Goal: Task Accomplishment & Management: Manage account settings

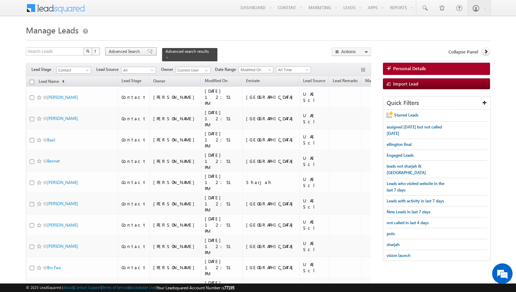
click at [136, 53] on span "Advanced Search" at bounding box center [125, 51] width 33 height 6
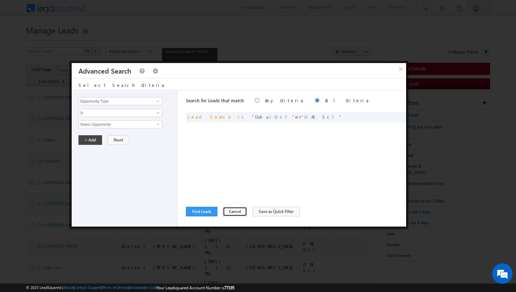
click at [230, 212] on button "Cancel" at bounding box center [235, 212] width 24 height 10
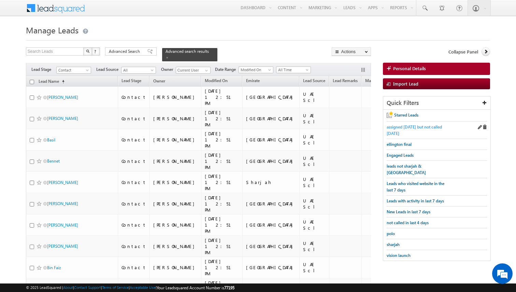
click at [399, 127] on span "assigned today but not called today" at bounding box center [413, 130] width 55 height 12
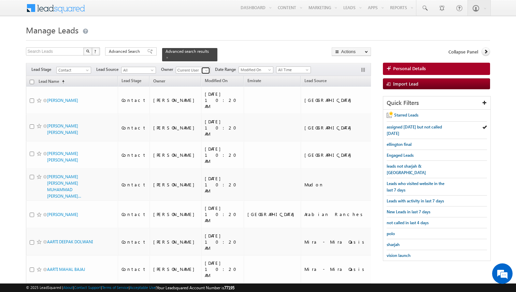
click at [206, 71] on span at bounding box center [206, 70] width 5 height 5
type input "[PERSON_NAME]"
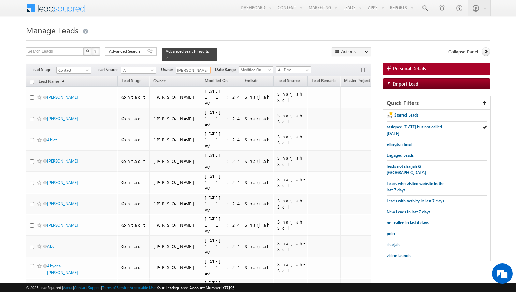
click at [32, 82] on input "checkbox" at bounding box center [32, 82] width 4 height 4
checkbox input "true"
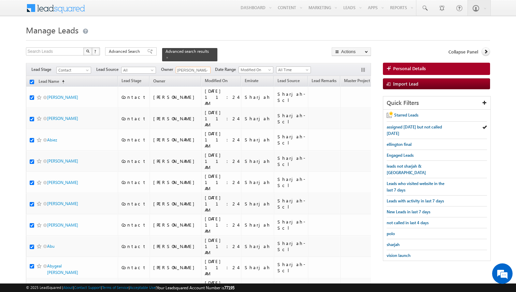
checkbox input "true"
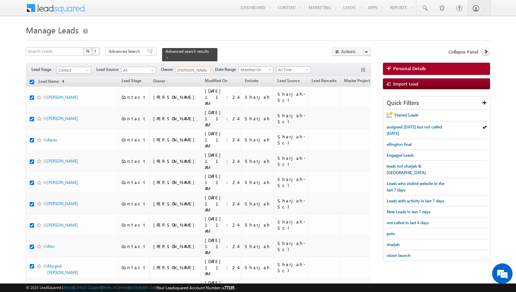
checkbox input "true"
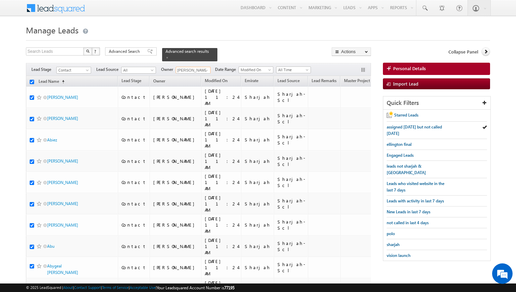
checkbox input "true"
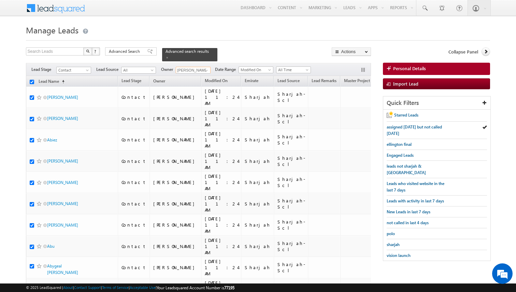
checkbox input "true"
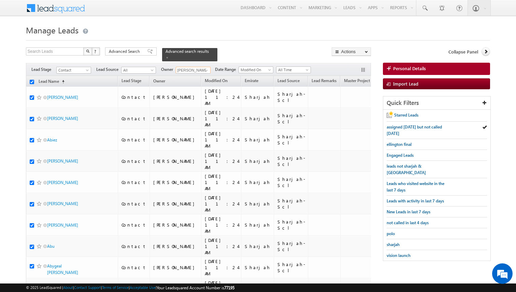
checkbox input "true"
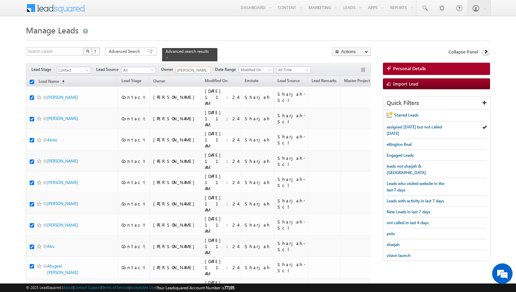
checkbox input "true"
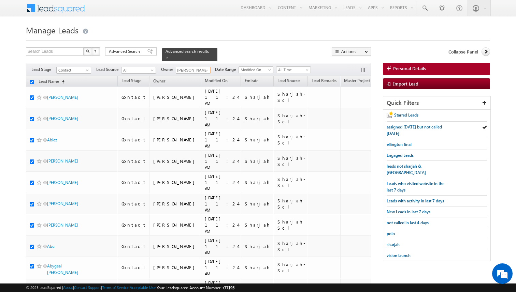
checkbox input "true"
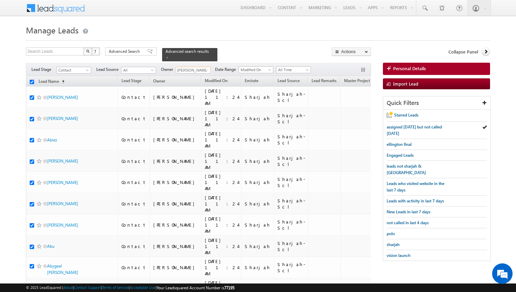
checkbox input "true"
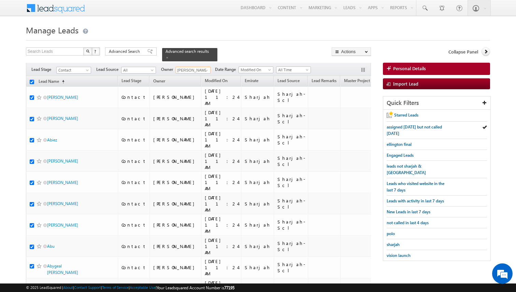
checkbox input "true"
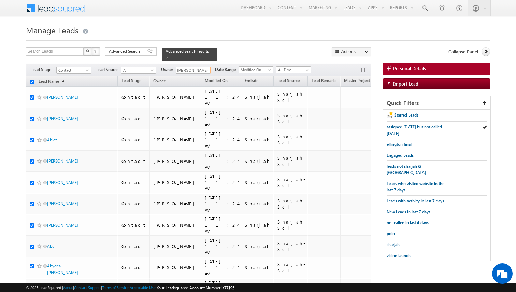
checkbox input "true"
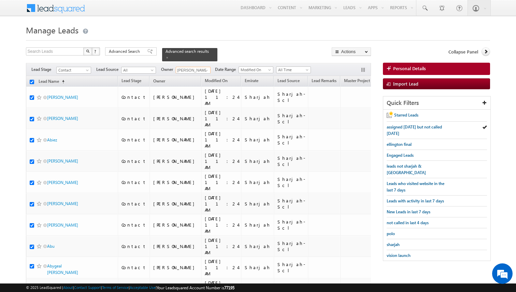
checkbox input "true"
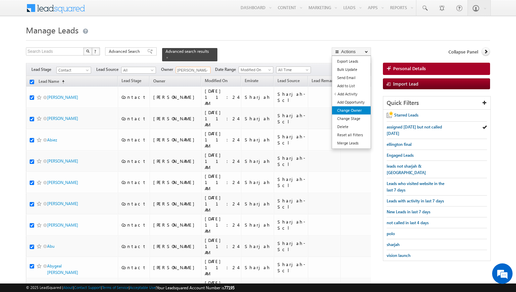
type input "[PERSON_NAME]"
click at [352, 109] on link "Change Owner" at bounding box center [351, 110] width 39 height 8
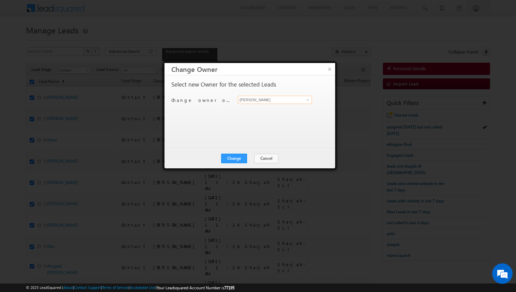
click at [264, 101] on input "[PERSON_NAME]" at bounding box center [275, 100] width 74 height 8
type input "[PERSON_NAME]"
click at [241, 156] on button "Change" at bounding box center [234, 159] width 26 height 10
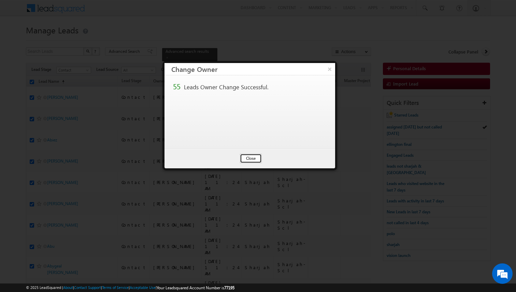
click at [252, 158] on button "Close" at bounding box center [251, 159] width 22 height 10
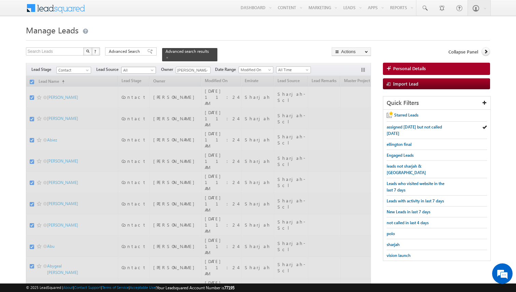
checkbox input "false"
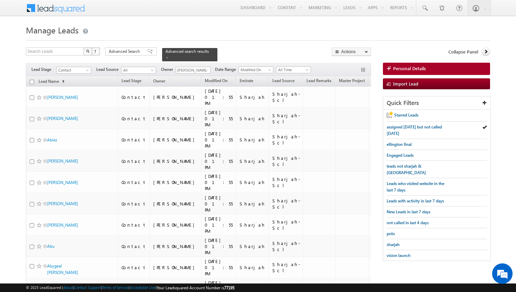
click at [31, 81] on input "checkbox" at bounding box center [32, 82] width 4 height 4
checkbox input "true"
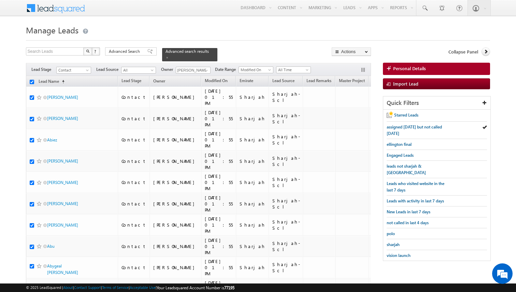
checkbox input "true"
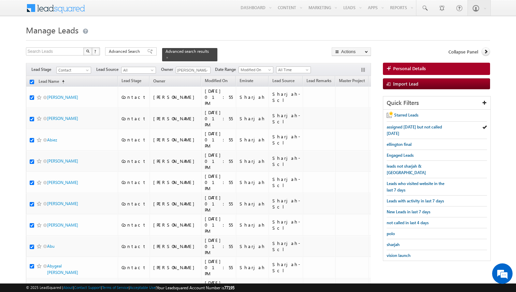
checkbox input "true"
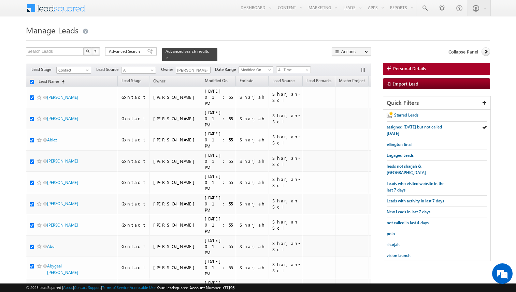
checkbox input "true"
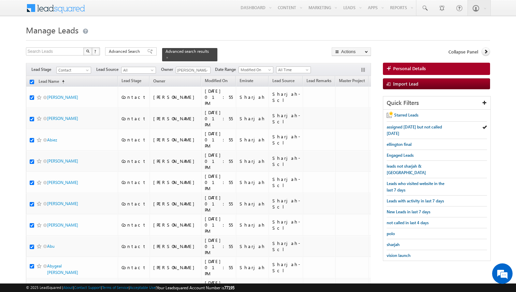
checkbox input "true"
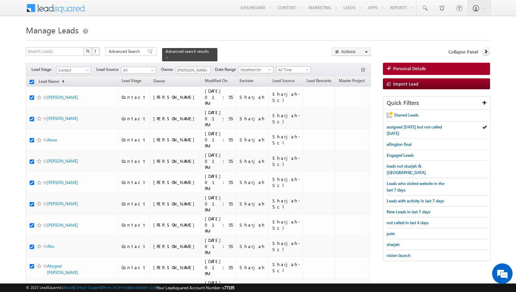
checkbox input "true"
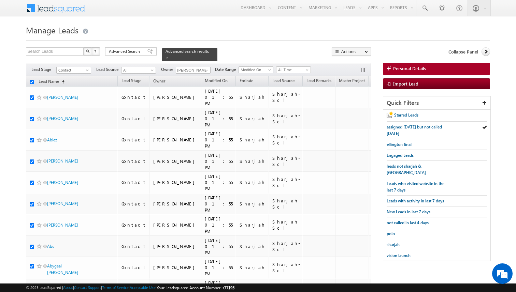
checkbox input "true"
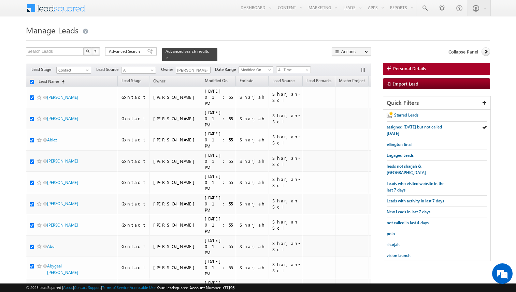
checkbox input "true"
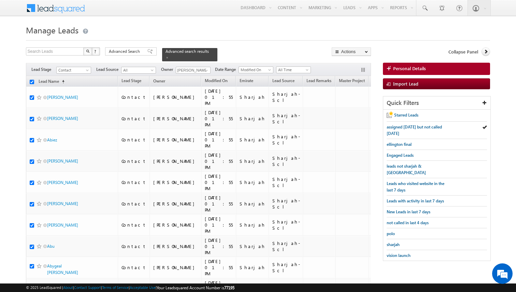
checkbox input "true"
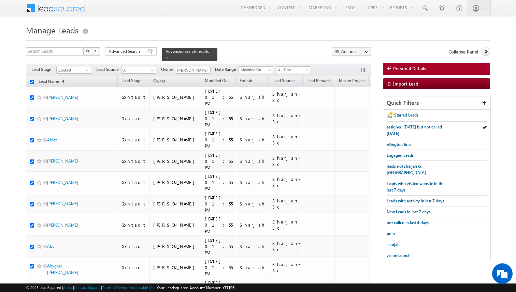
checkbox input "true"
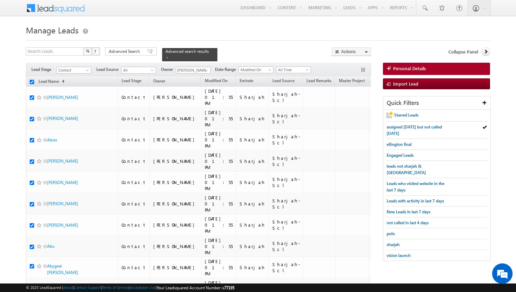
checkbox input "true"
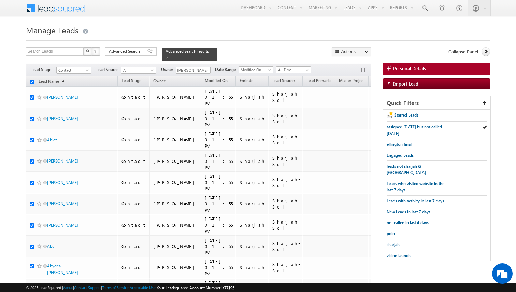
checkbox input "true"
click at [309, 52] on div "Search Leads X ? 55 results found Advanced Search Advanced Search Advanced sear…" at bounding box center [198, 54] width 345 height 14
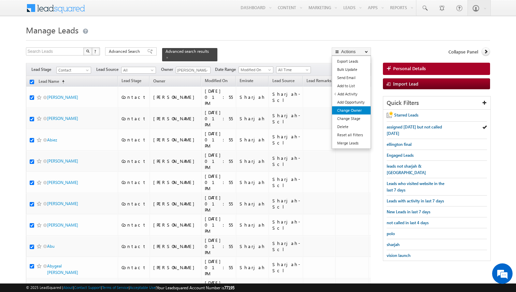
click at [352, 109] on link "Change Owner" at bounding box center [351, 110] width 39 height 8
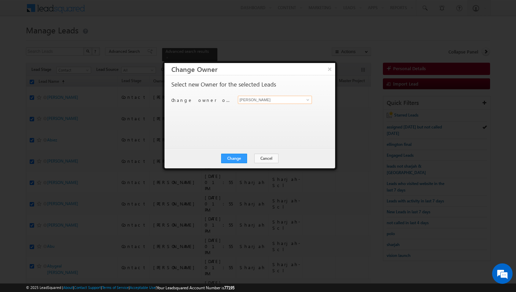
click at [289, 100] on input "[PERSON_NAME]" at bounding box center [275, 100] width 74 height 8
type input "b"
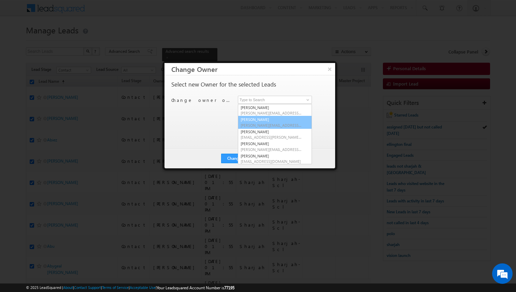
click at [219, 126] on div "Select new Owner for the selected Leads Change owner of 55 leads to Kunal Sehra…" at bounding box center [249, 109] width 156 height 55
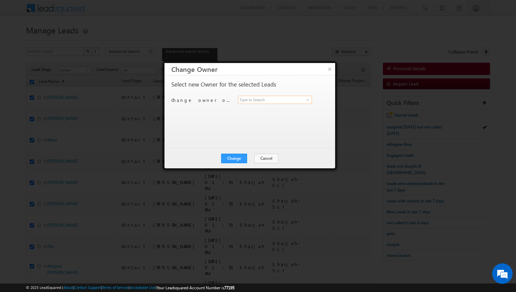
click at [255, 100] on input at bounding box center [275, 100] width 74 height 8
click at [253, 113] on span "kunal.sehrawat@indglobal.ae" at bounding box center [270, 113] width 61 height 5
type input "[PERSON_NAME]"
click at [243, 155] on button "Change" at bounding box center [234, 159] width 26 height 10
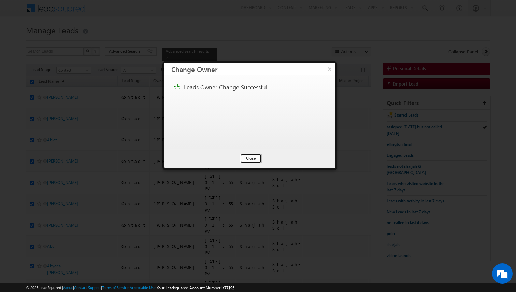
click at [249, 155] on button "Close" at bounding box center [251, 159] width 22 height 10
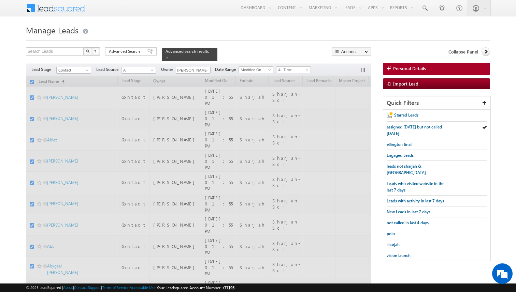
checkbox input "false"
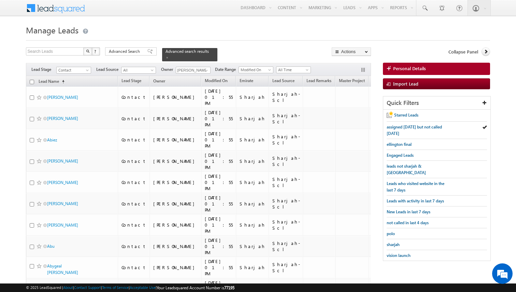
click at [32, 82] on input "checkbox" at bounding box center [32, 82] width 4 height 4
checkbox input "true"
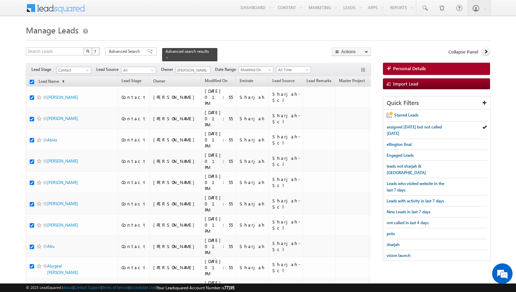
checkbox input "true"
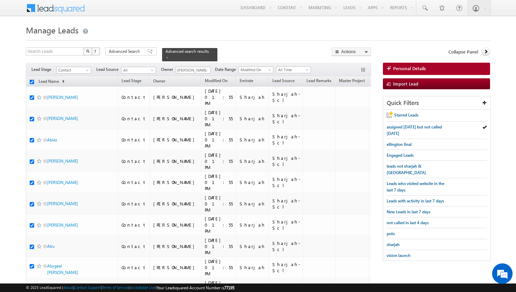
checkbox input "true"
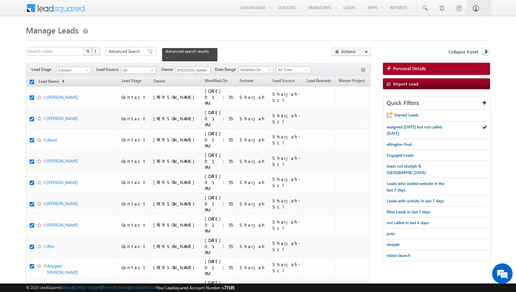
checkbox input "true"
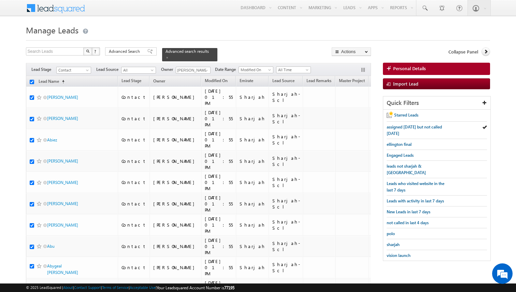
checkbox input "true"
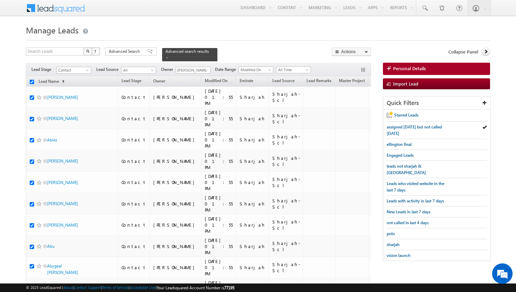
checkbox input "true"
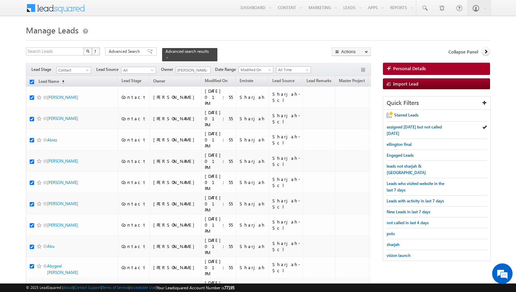
checkbox input "true"
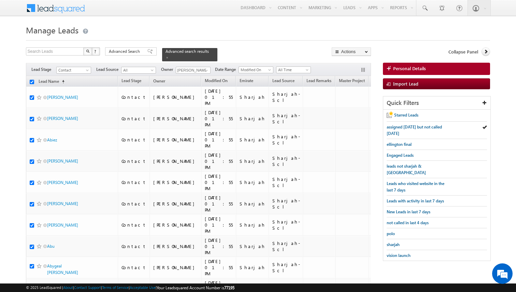
checkbox input "true"
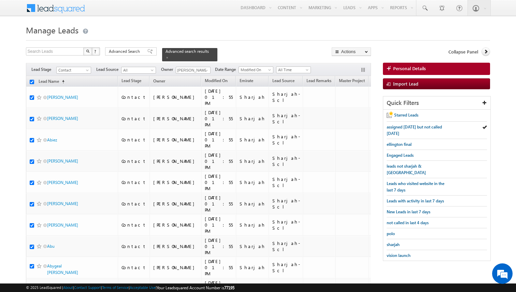
checkbox input "true"
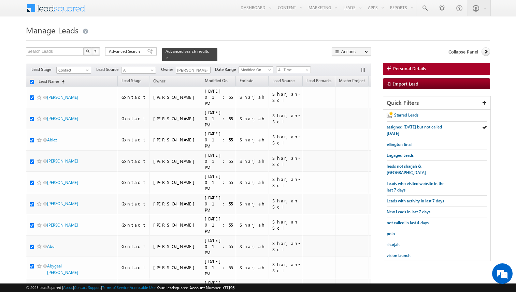
checkbox input "true"
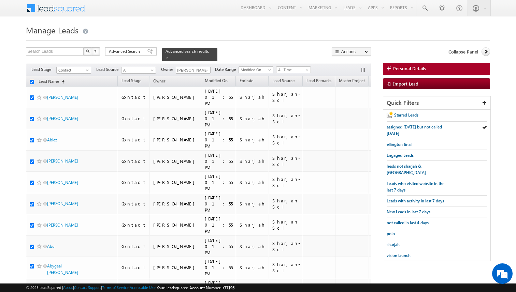
checkbox input "true"
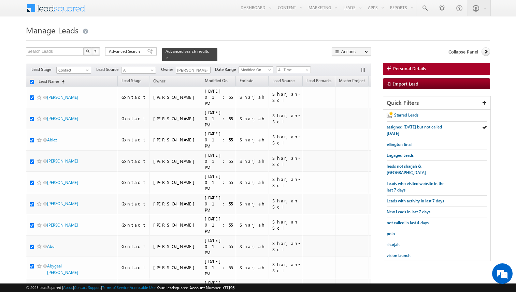
checkbox input "true"
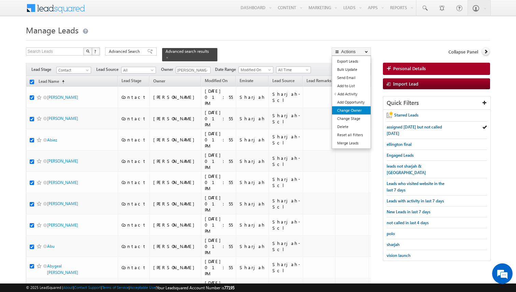
click at [353, 111] on link "Change Owner" at bounding box center [351, 110] width 39 height 8
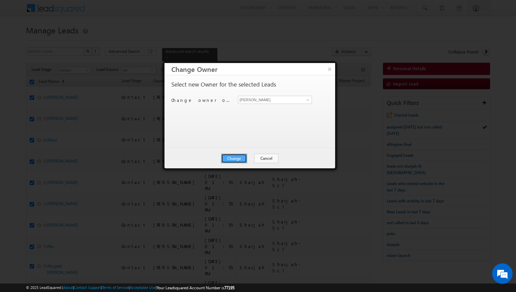
click at [240, 160] on button "Change" at bounding box center [234, 159] width 26 height 10
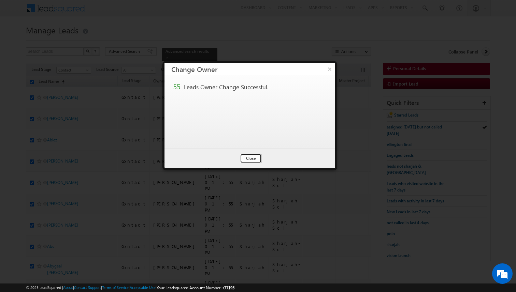
click at [259, 160] on button "Close" at bounding box center [251, 159] width 22 height 10
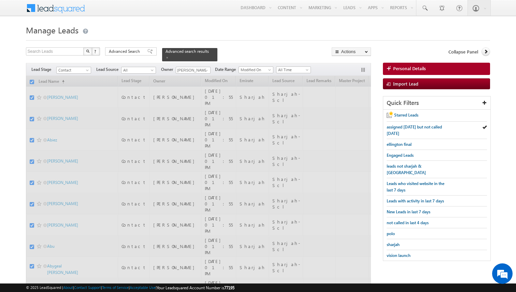
checkbox input "false"
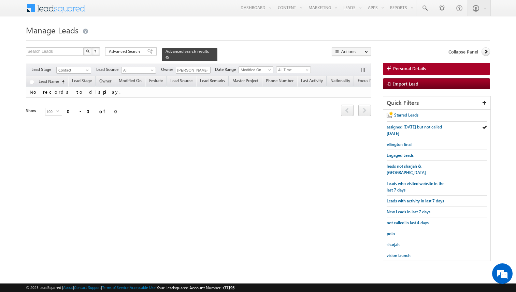
click at [165, 58] on span at bounding box center [166, 57] width 3 height 3
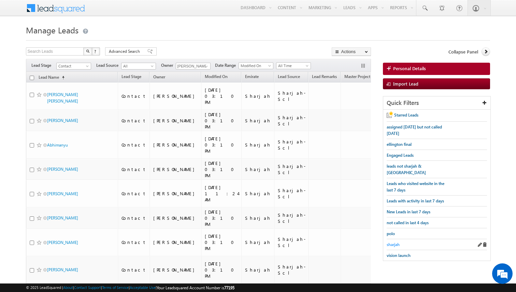
click at [395, 242] on span "sharjah" at bounding box center [392, 244] width 13 height 5
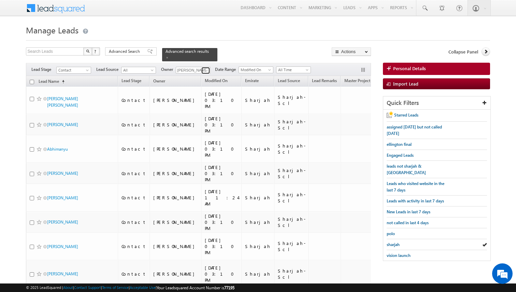
click at [205, 71] on span at bounding box center [206, 70] width 5 height 5
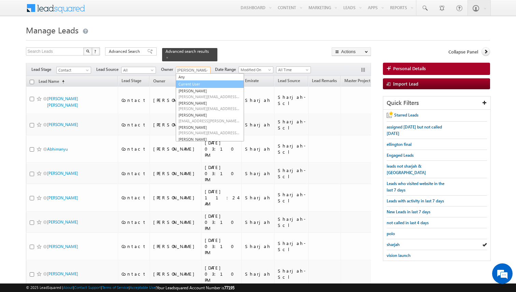
click at [192, 84] on link "Current User" at bounding box center [210, 84] width 68 height 8
type input "Current User"
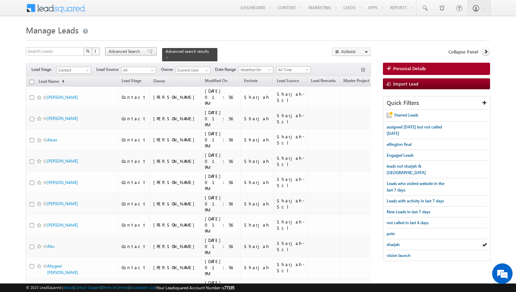
click at [142, 53] on div "Advanced Search" at bounding box center [131, 51] width 52 height 8
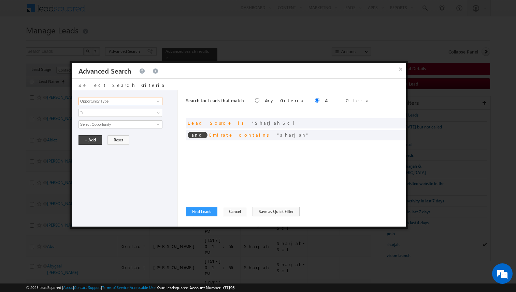
click at [129, 102] on input "Opportunity Type" at bounding box center [120, 101] width 84 height 8
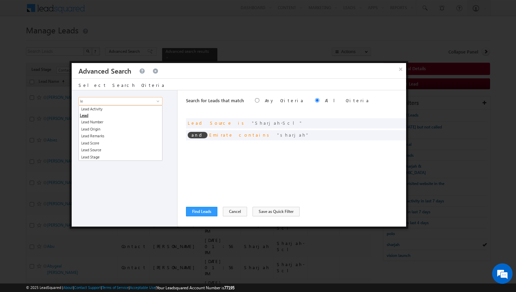
type input "l"
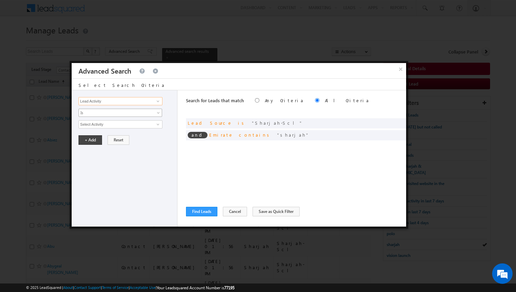
type input "Lead Activity"
click at [122, 110] on span "Is" at bounding box center [116, 113] width 74 height 6
click at [108, 125] on link "Is Not" at bounding box center [120, 127] width 83 height 6
click at [108, 125] on input "Select Activity" at bounding box center [120, 124] width 84 height 8
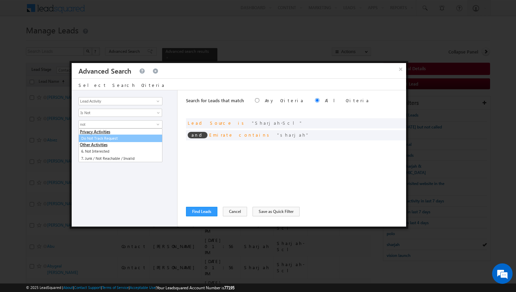
type input "not"
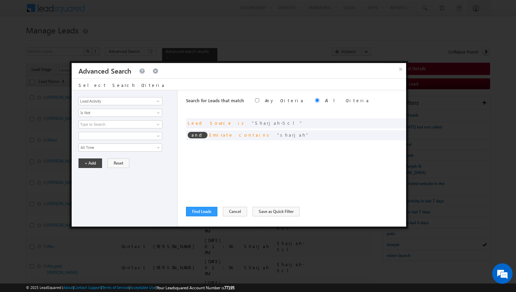
click at [175, 145] on div "Opportunity Type Lead Activity Task Sales Group Prospect Id Address 1 Address 2…" at bounding box center [125, 158] width 106 height 136
click at [204, 211] on button "Find Leads" at bounding box center [201, 212] width 31 height 10
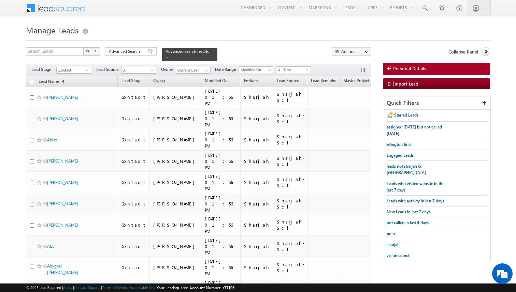
click at [32, 82] on input "checkbox" at bounding box center [32, 82] width 4 height 4
checkbox input "true"
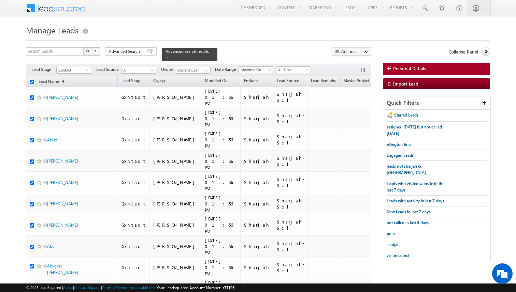
checkbox input "true"
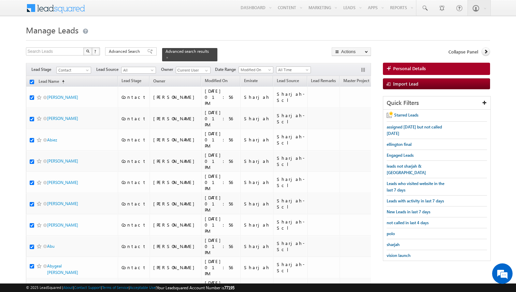
checkbox input "true"
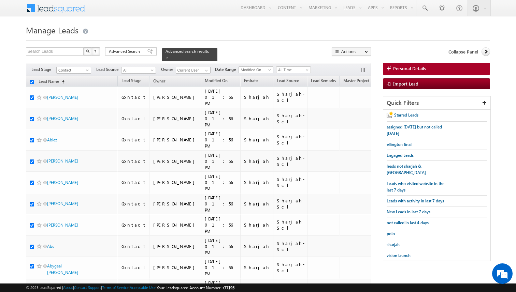
checkbox input "true"
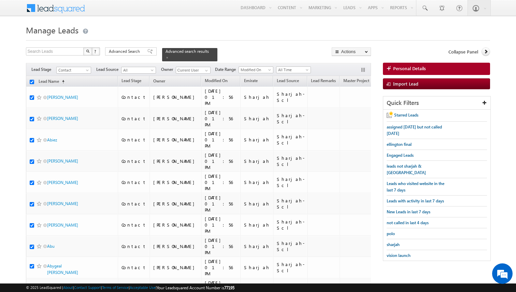
checkbox input "true"
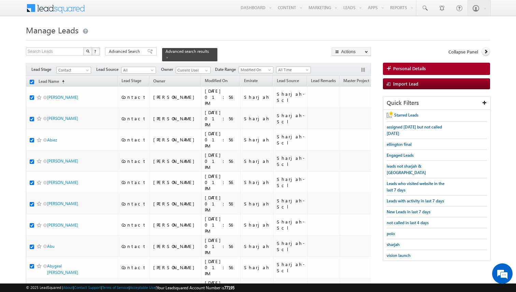
checkbox input "true"
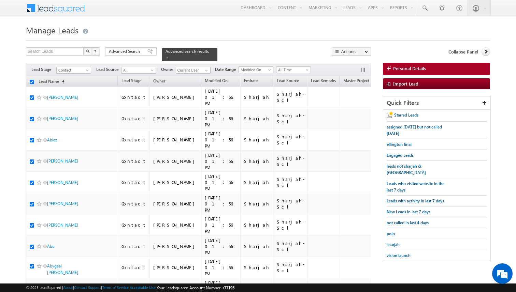
checkbox input "true"
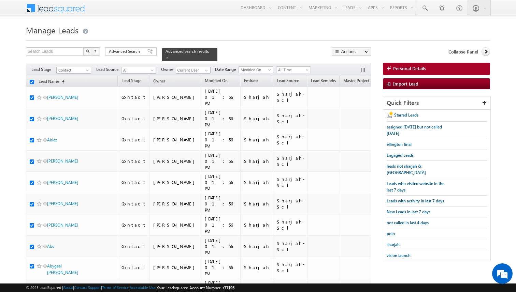
checkbox input "true"
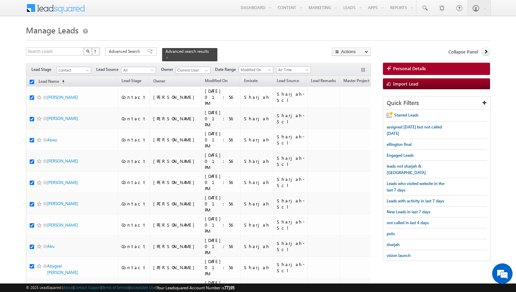
checkbox input "true"
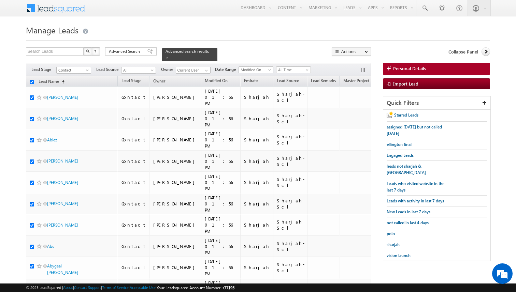
checkbox input "true"
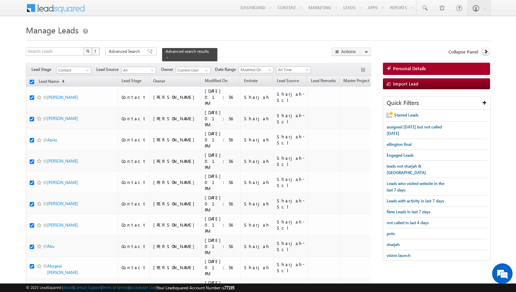
checkbox input "true"
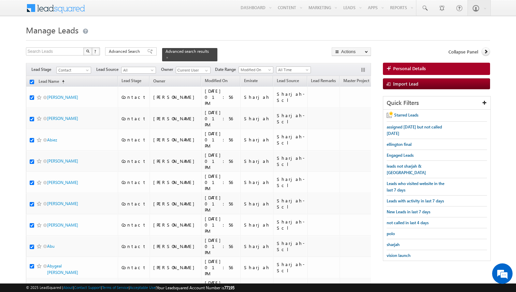
checkbox input "true"
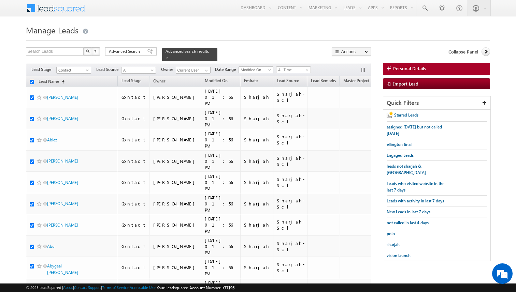
checkbox input "true"
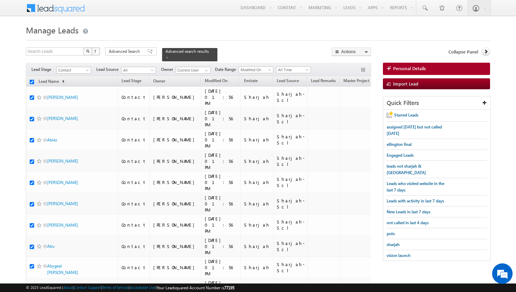
checkbox input "true"
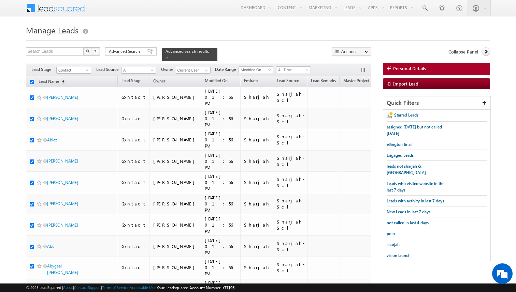
checkbox input "true"
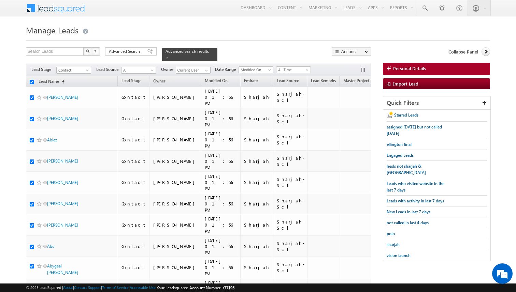
checkbox input "true"
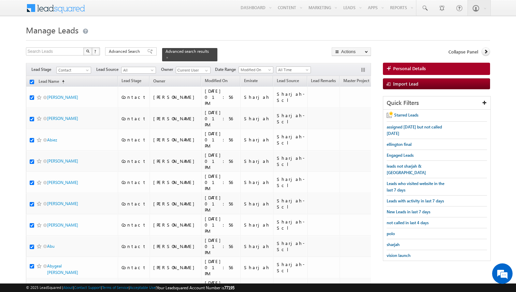
checkbox input "true"
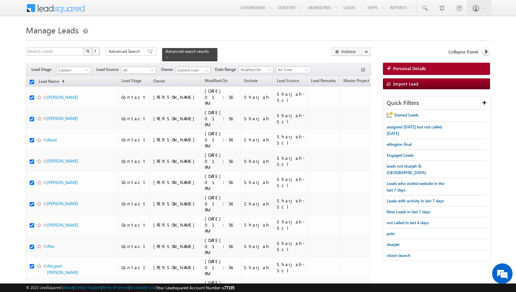
checkbox input "true"
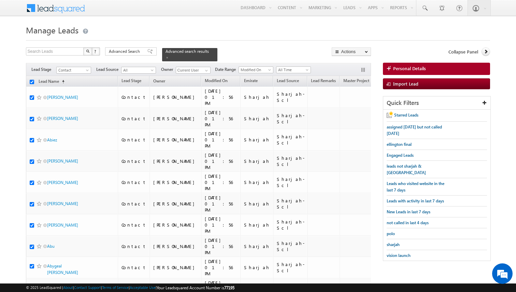
checkbox input "true"
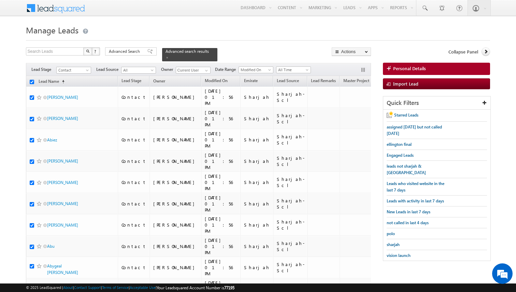
checkbox input "true"
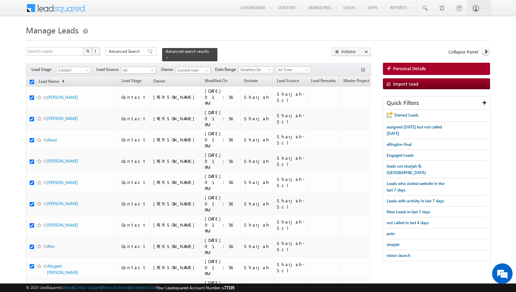
checkbox input "true"
click at [133, 53] on span "Advanced Search" at bounding box center [125, 51] width 33 height 6
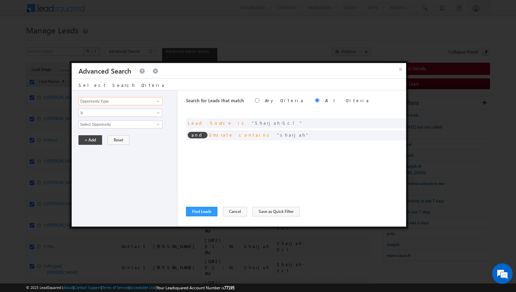
click at [151, 102] on input "Opportunity Type" at bounding box center [120, 101] width 84 height 8
type input "Last Activity Date"
click at [143, 113] on span "Is" at bounding box center [116, 113] width 74 height 6
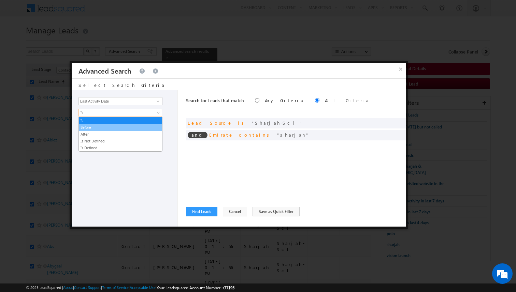
click at [122, 124] on li "Before" at bounding box center [120, 127] width 83 height 7
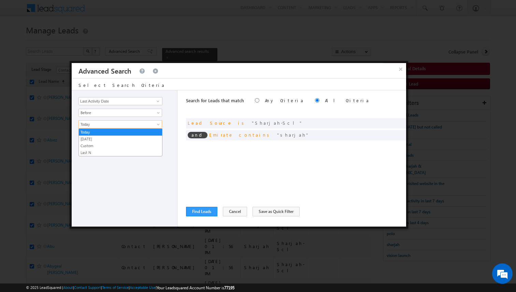
click at [117, 124] on span "Today" at bounding box center [116, 124] width 74 height 6
click at [96, 151] on link "Last N" at bounding box center [120, 153] width 83 height 6
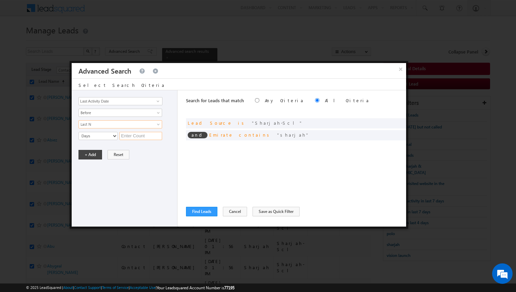
click at [127, 135] on input "text" at bounding box center [140, 136] width 43 height 8
type input "3"
click at [94, 154] on button "+ Add" at bounding box center [90, 155] width 24 height 10
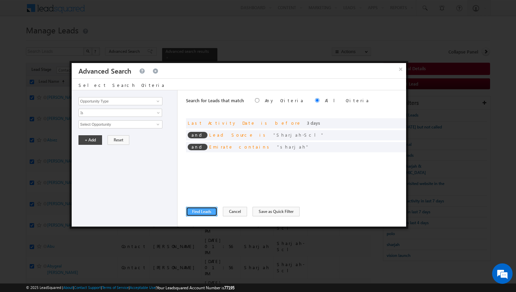
click at [202, 209] on button "Find Leads" at bounding box center [201, 212] width 31 height 10
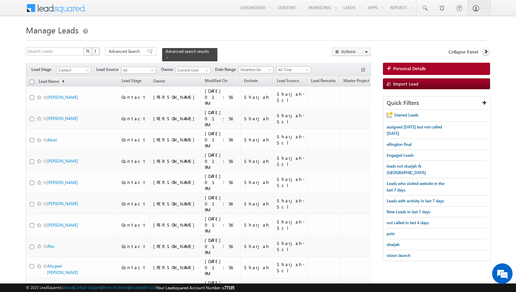
click at [32, 83] on input "checkbox" at bounding box center [32, 82] width 4 height 4
checkbox input "true"
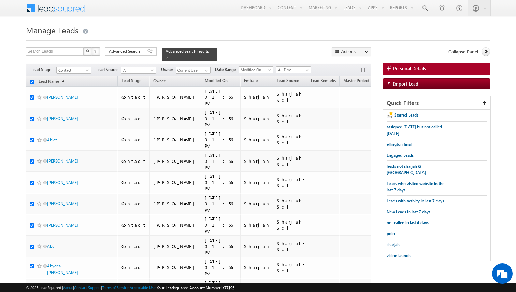
checkbox input "true"
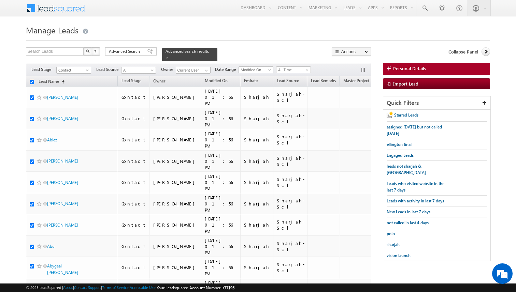
checkbox input "true"
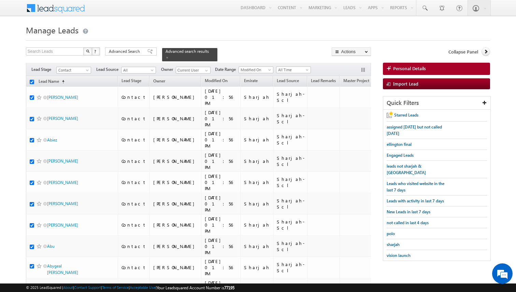
checkbox input "true"
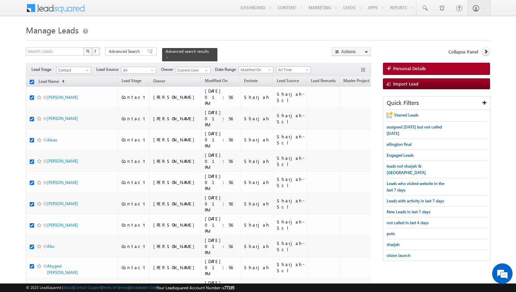
checkbox input "true"
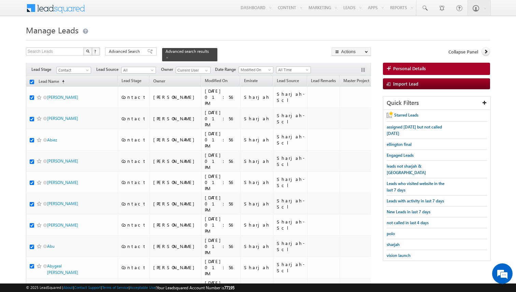
checkbox input "true"
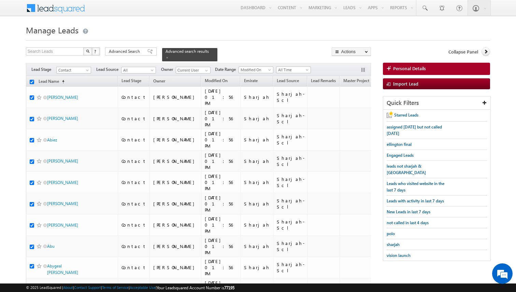
checkbox input "true"
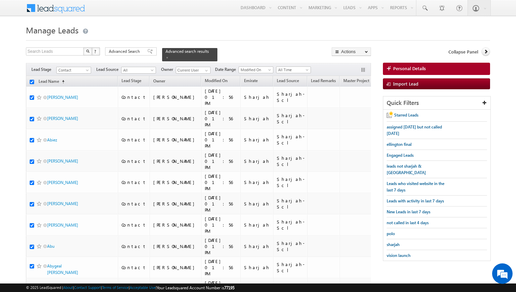
checkbox input "true"
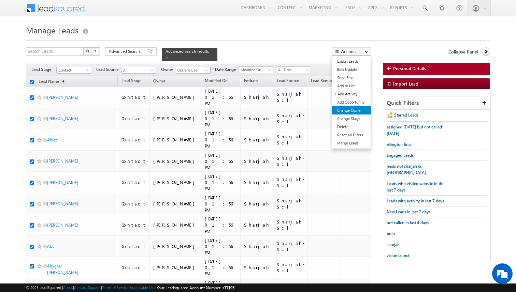
click at [348, 110] on link "Change Owner" at bounding box center [351, 110] width 39 height 8
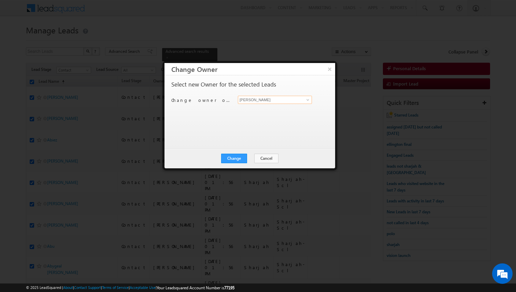
click at [253, 100] on input "[PERSON_NAME]" at bounding box center [275, 100] width 74 height 8
click at [243, 159] on button "Change" at bounding box center [234, 159] width 26 height 10
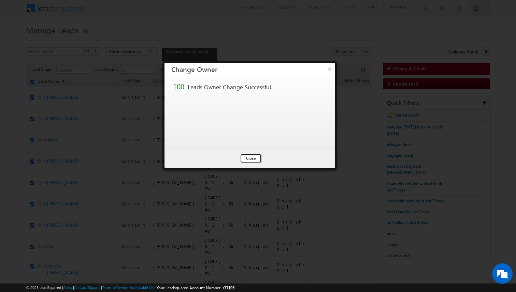
click at [251, 158] on button "Close" at bounding box center [251, 159] width 22 height 10
